Goal: Find specific page/section: Find specific page/section

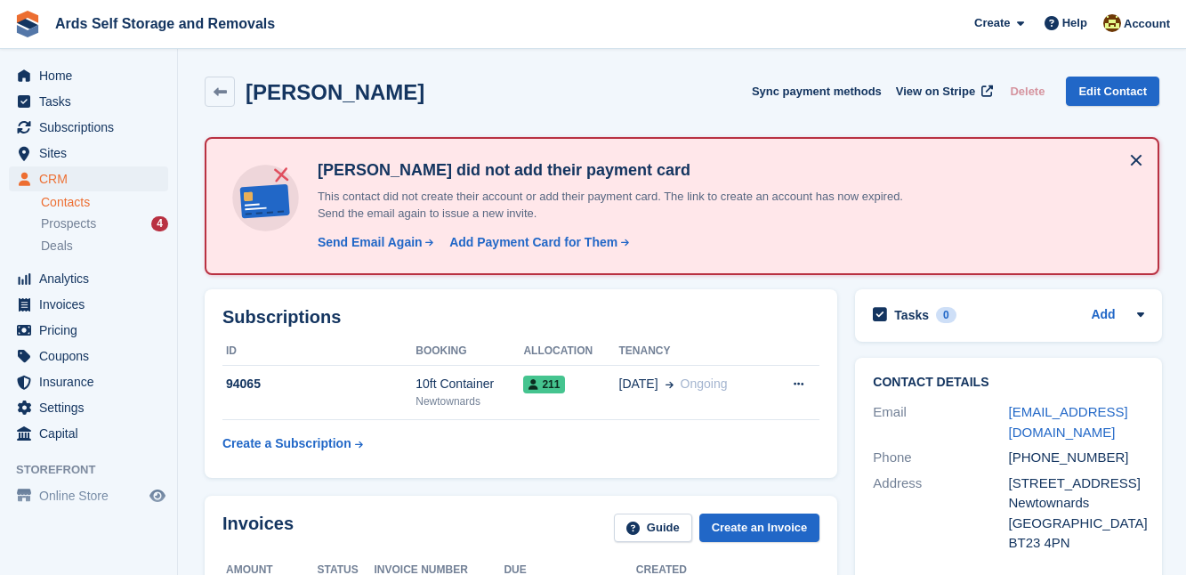
scroll to position [1100, 0]
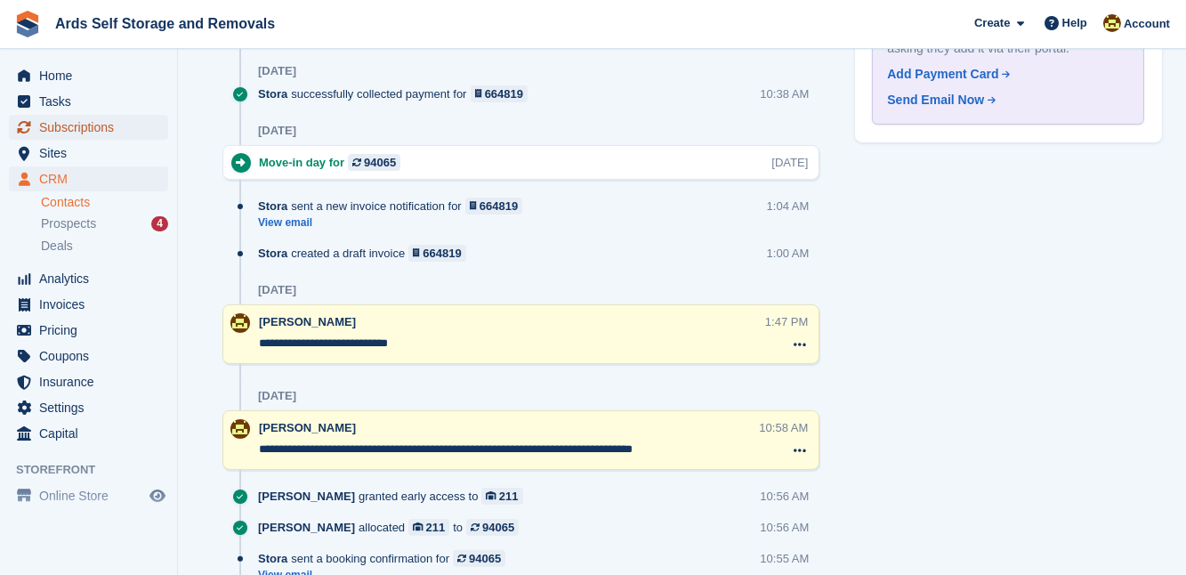
click at [80, 125] on span "Subscriptions" at bounding box center [92, 127] width 107 height 25
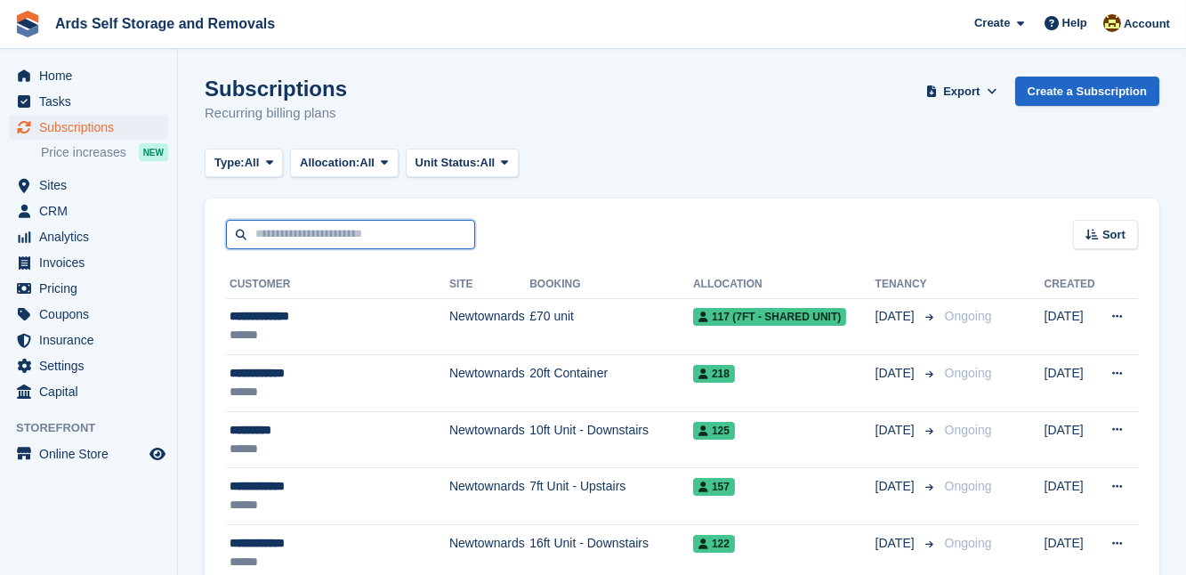
click at [269, 233] on input "text" at bounding box center [350, 234] width 249 height 29
type input "*****"
